Goal: Obtain resource: Obtain resource

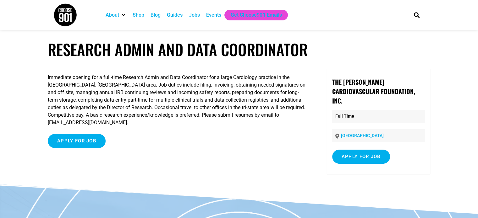
click at [79, 111] on p "Immediate opening for a full-time Research Admin and Data Coordinator for a lar…" at bounding box center [178, 100] width 260 height 53
click at [363, 150] on input "Apply for job" at bounding box center [361, 157] width 58 height 14
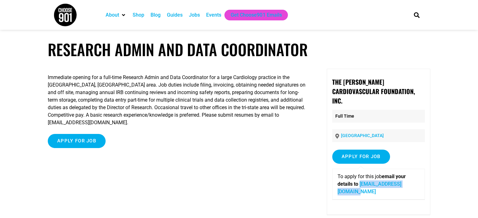
drag, startPoint x: 420, startPoint y: 175, endPoint x: 361, endPoint y: 177, distance: 58.8
click at [361, 177] on div "To apply for this job email your details to [EMAIL_ADDRESS][DOMAIN_NAME]" at bounding box center [378, 184] width 93 height 31
copy link "[EMAIL_ADDRESS][DOMAIN_NAME]"
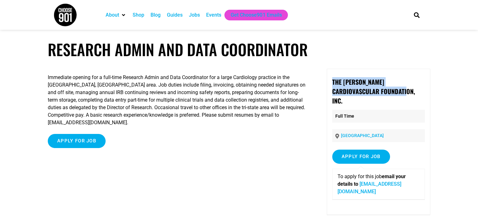
drag, startPoint x: 332, startPoint y: 81, endPoint x: 378, endPoint y: 94, distance: 47.8
click at [378, 94] on p "The [PERSON_NAME] Cardiovascular Foundation, Inc." at bounding box center [378, 91] width 93 height 28
copy strong "The [PERSON_NAME] Cardiovascular Foundation, Inc."
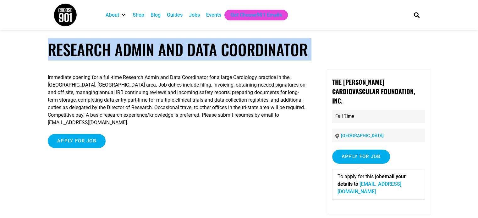
drag, startPoint x: 50, startPoint y: 49, endPoint x: 306, endPoint y: 61, distance: 256.2
click at [306, 61] on article "Research Admin and Data Coordinator Immediate opening for a full-time Research …" at bounding box center [239, 132] width 478 height 185
copy article "Research Admin and Data Coordinator"
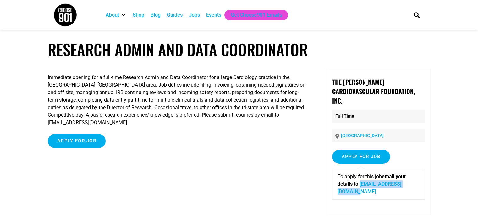
drag, startPoint x: 419, startPoint y: 176, endPoint x: 360, endPoint y: 176, distance: 59.0
click at [360, 176] on div "To apply for this job email your details to [EMAIL_ADDRESS][DOMAIN_NAME]" at bounding box center [378, 184] width 93 height 31
copy link "[EMAIL_ADDRESS][DOMAIN_NAME]"
